Goal: Task Accomplishment & Management: Manage account settings

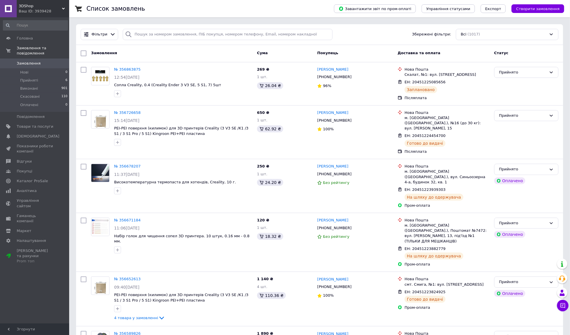
click at [41, 6] on span "3DShop" at bounding box center [40, 5] width 43 height 5
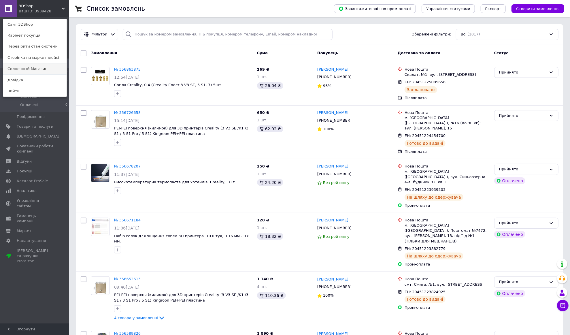
click at [35, 68] on link "Солнечный Магазин" at bounding box center [34, 68] width 63 height 11
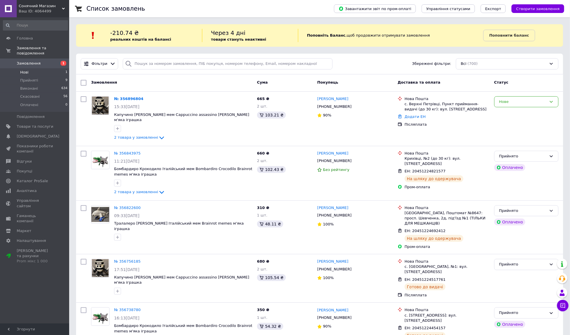
click at [36, 68] on li "Нові 1" at bounding box center [35, 72] width 71 height 8
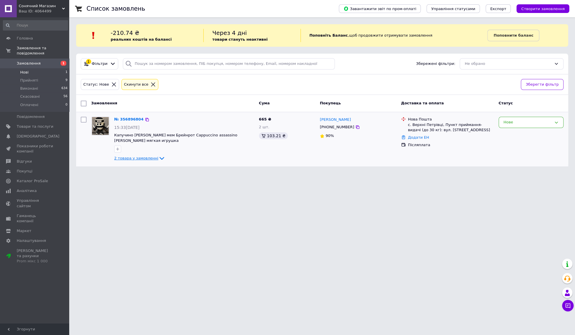
click at [139, 158] on span "2 товара у замовленні" at bounding box center [136, 158] width 44 height 4
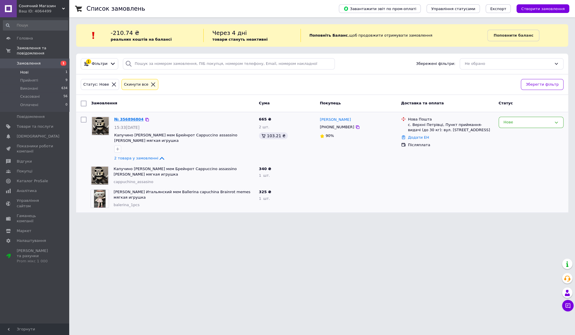
click at [133, 117] on link "№ 356896804" at bounding box center [128, 119] width 29 height 4
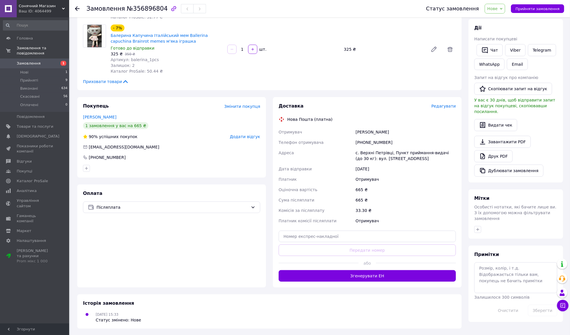
scroll to position [97, 0]
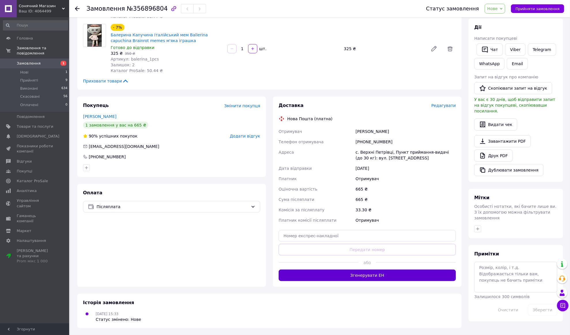
click at [377, 276] on button "Згенерувати ЕН" at bounding box center [367, 276] width 177 height 12
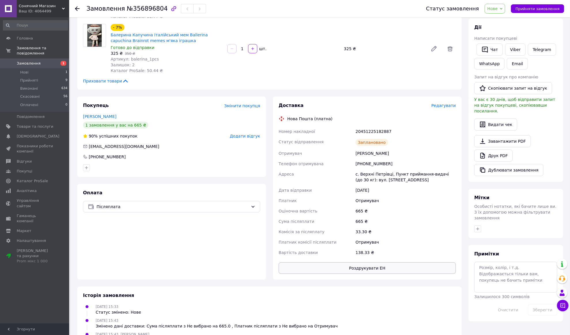
click at [369, 271] on button "Роздрукувати ЕН" at bounding box center [367, 268] width 177 height 12
click at [501, 5] on span "Нове" at bounding box center [495, 9] width 20 height 10
click at [496, 20] on li "Прийнято" at bounding box center [498, 20] width 27 height 9
